Goal: Task Accomplishment & Management: Use online tool/utility

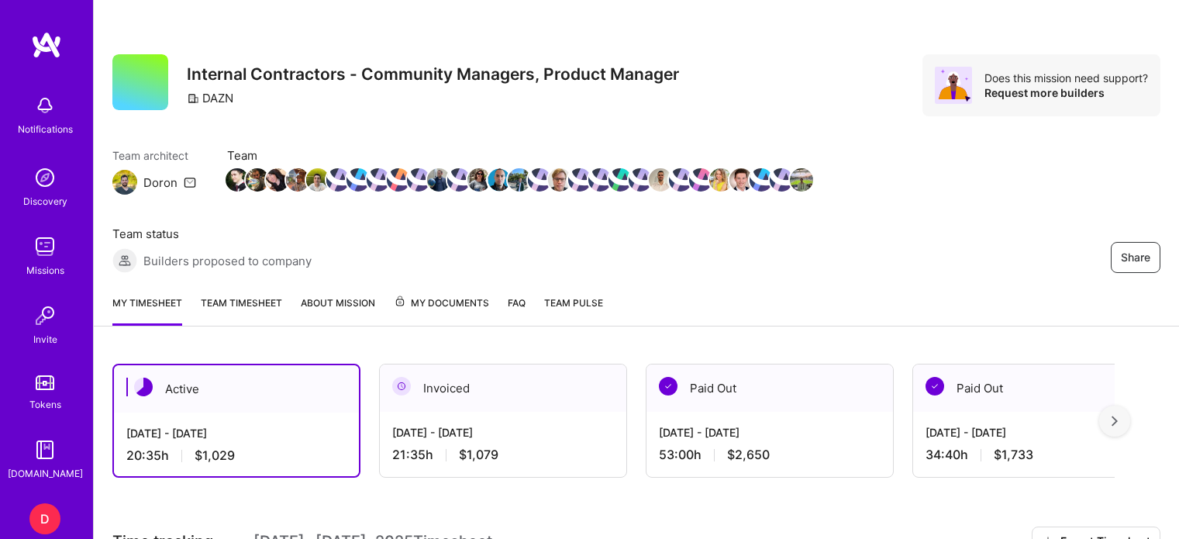
scroll to position [454, 0]
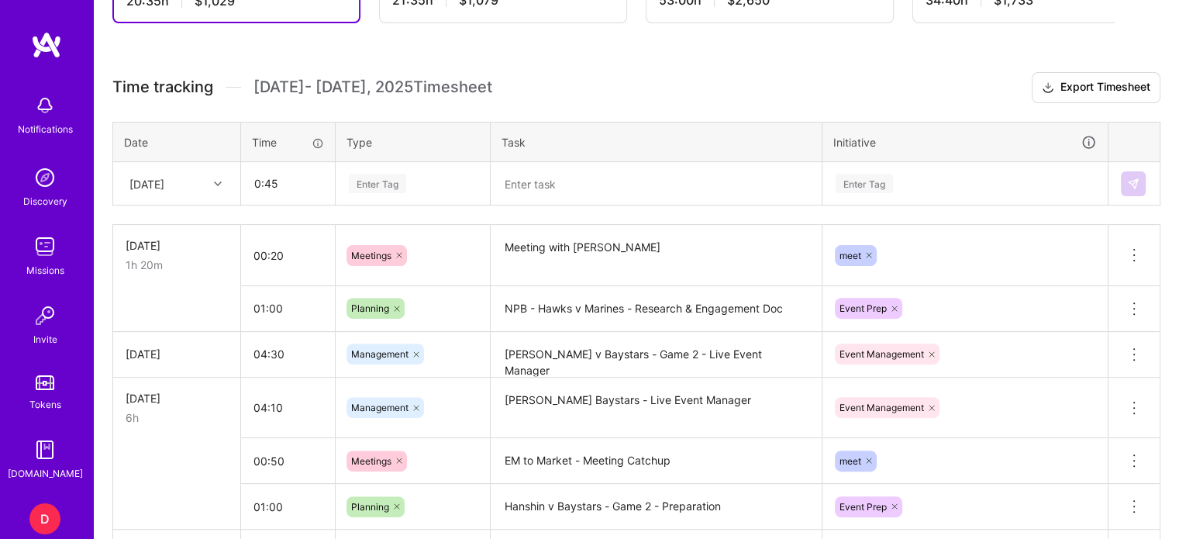
type input "00:45"
click at [370, 183] on div "Enter Tag" at bounding box center [377, 183] width 57 height 24
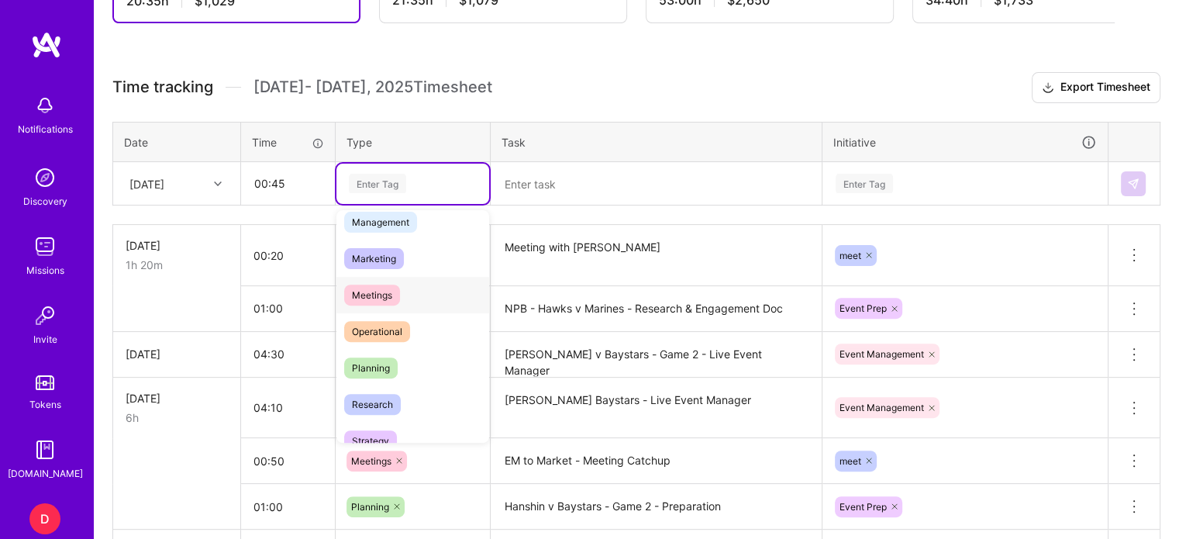
scroll to position [213, 0]
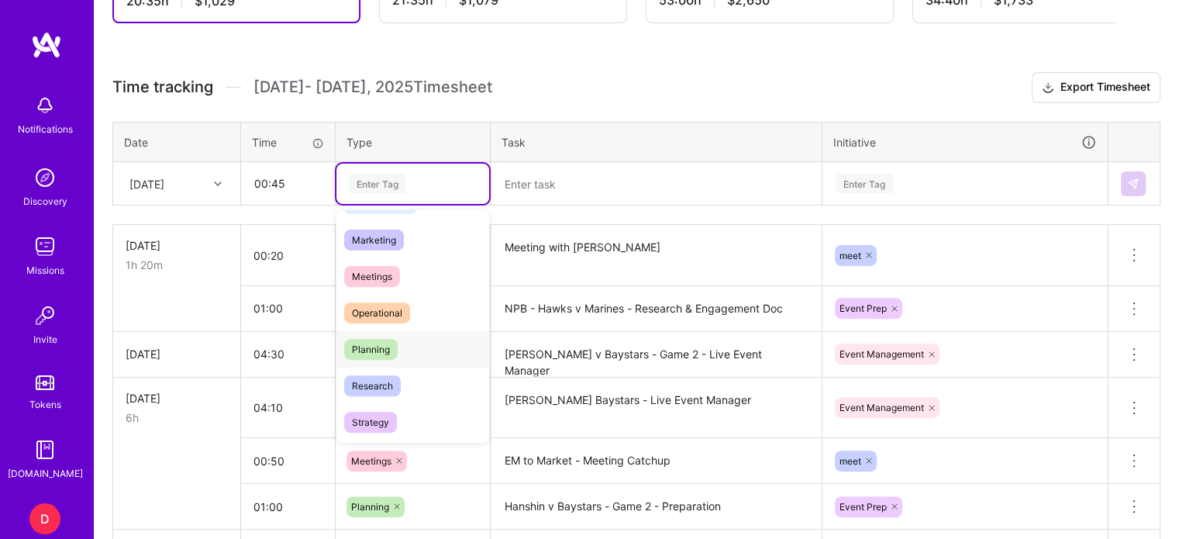
click at [378, 346] on span "Planning" at bounding box center [370, 349] width 53 height 21
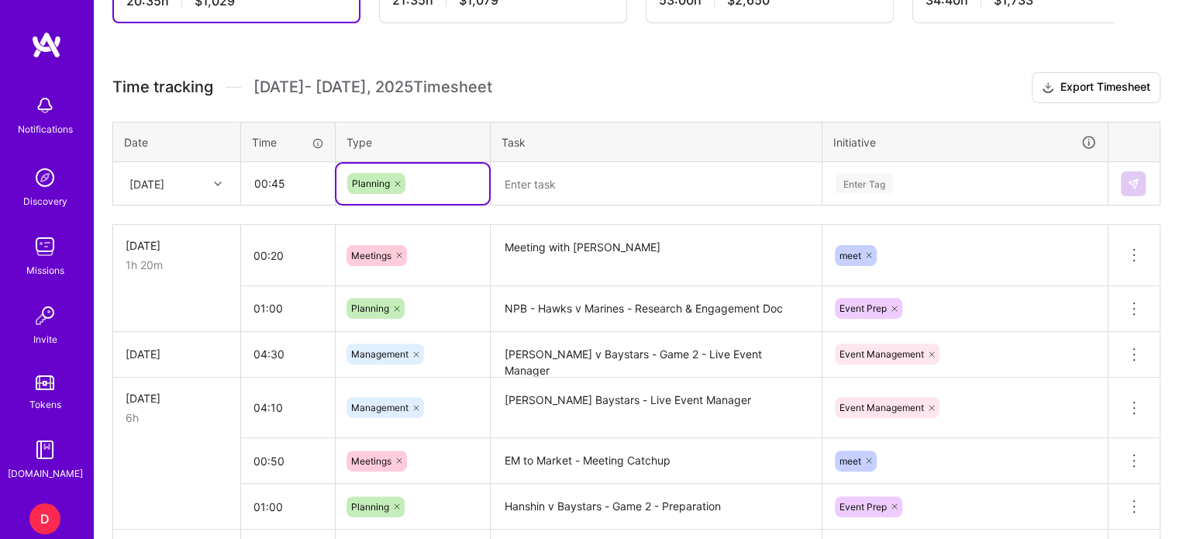
click at [571, 184] on textarea at bounding box center [656, 183] width 328 height 40
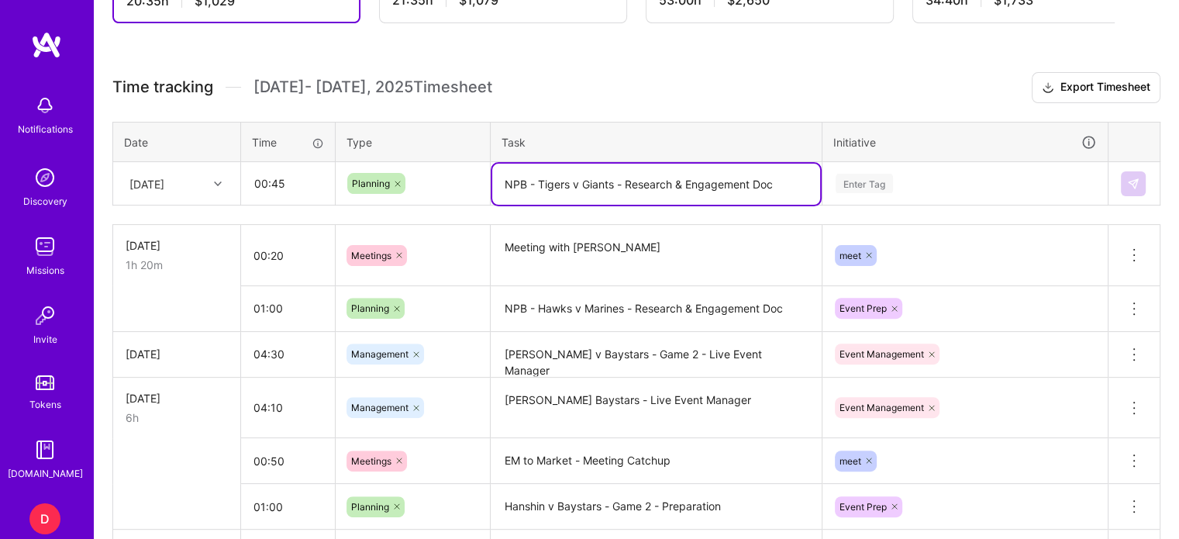
type textarea "NPB - Tigers v Giants - Research & Engagement Doc"
click at [862, 179] on div "Enter Tag" at bounding box center [863, 183] width 57 height 24
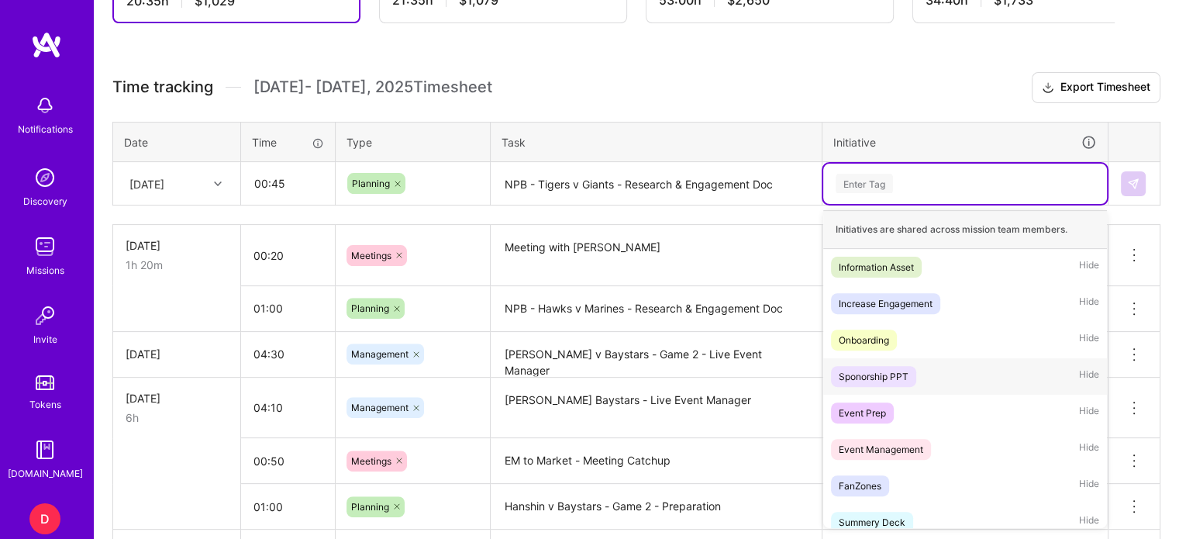
scroll to position [50, 0]
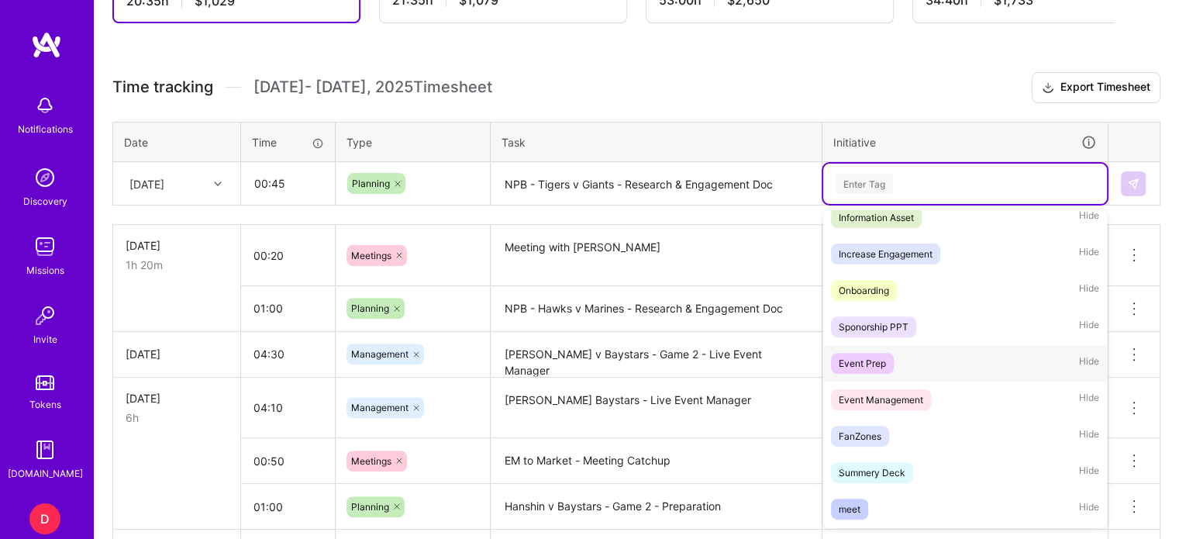
click at [876, 362] on div "Event Prep" at bounding box center [861, 363] width 47 height 16
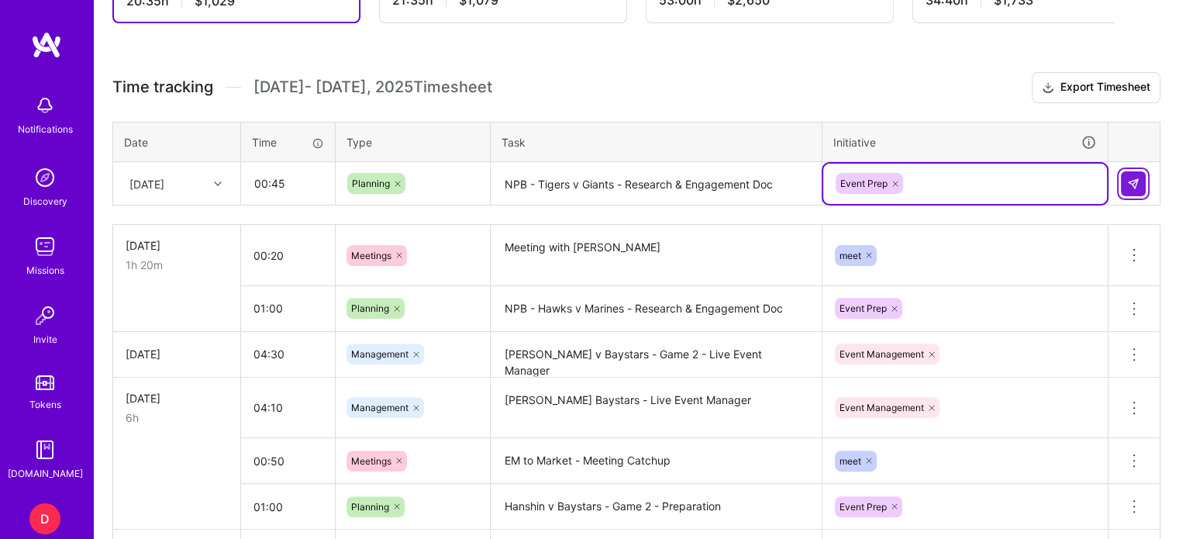
click at [1133, 184] on img at bounding box center [1133, 183] width 12 height 12
